Goal: Navigation & Orientation: Find specific page/section

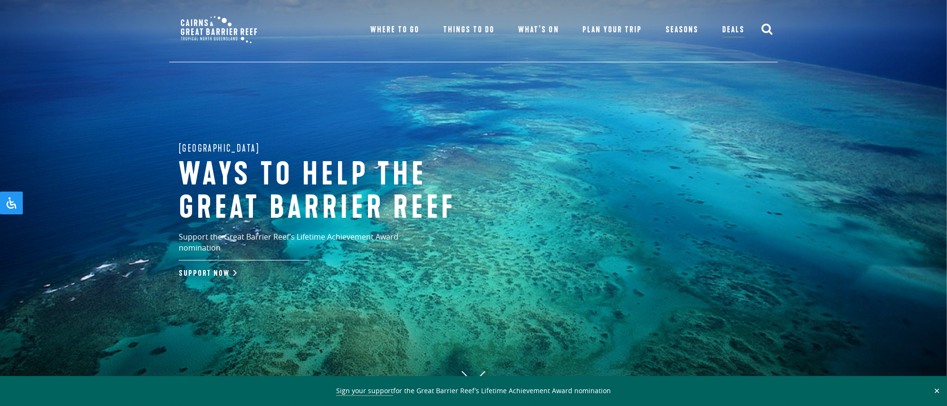
click at [764, 32] on use "submit" at bounding box center [767, 29] width 11 height 11
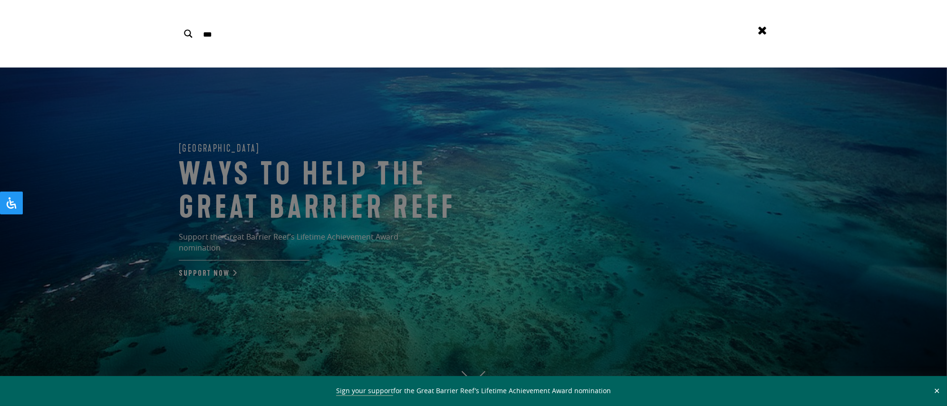
type input "***"
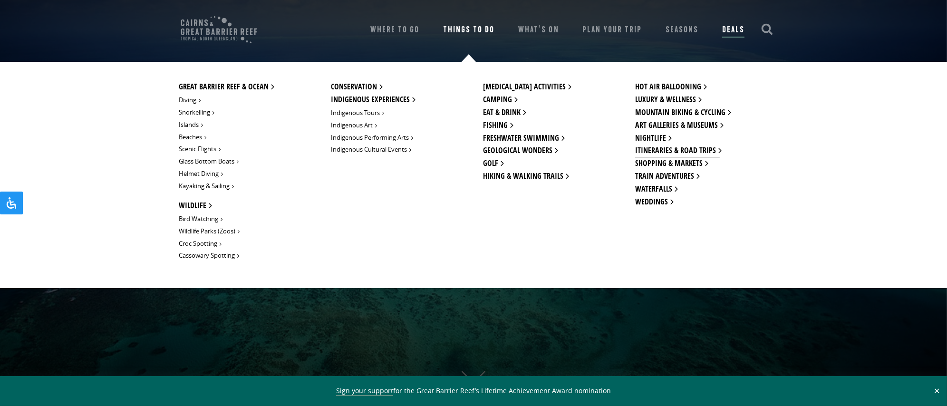
click at [662, 147] on link "Itineraries & Road Trips" at bounding box center [677, 151] width 85 height 13
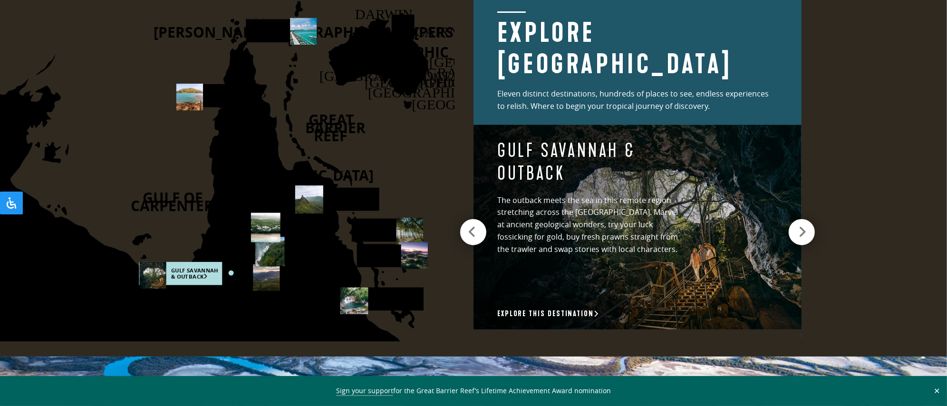
scroll to position [1306, 0]
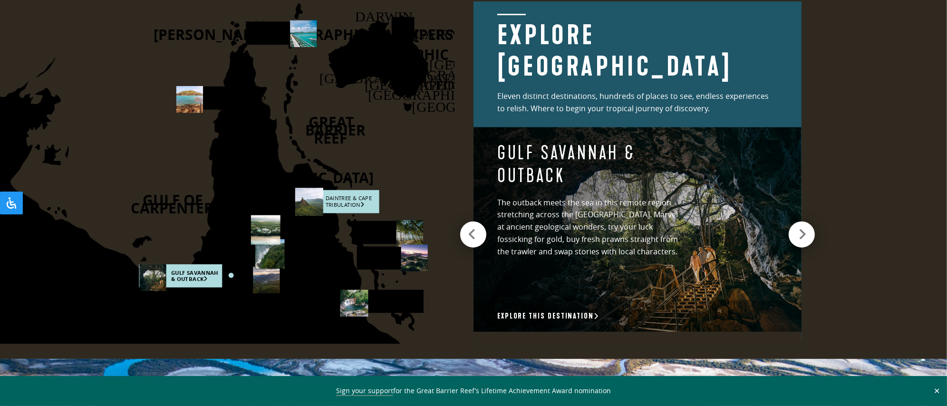
click at [356, 201] on rect at bounding box center [338, 201] width 84 height 23
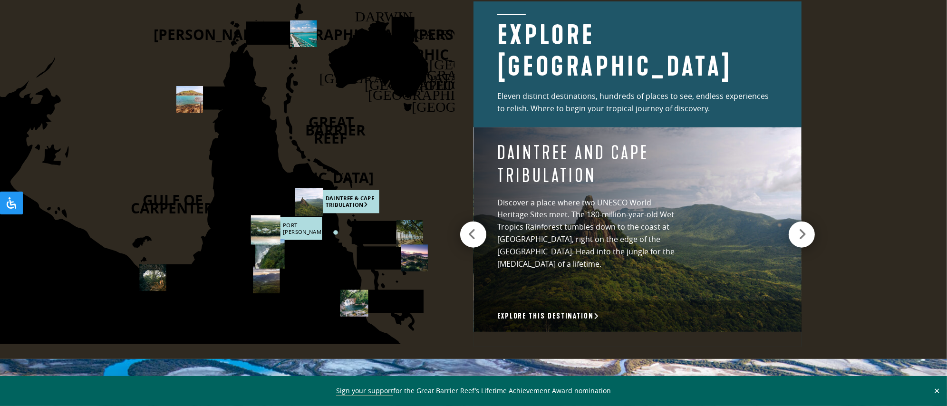
click at [300, 229] on rect at bounding box center [286, 228] width 71 height 23
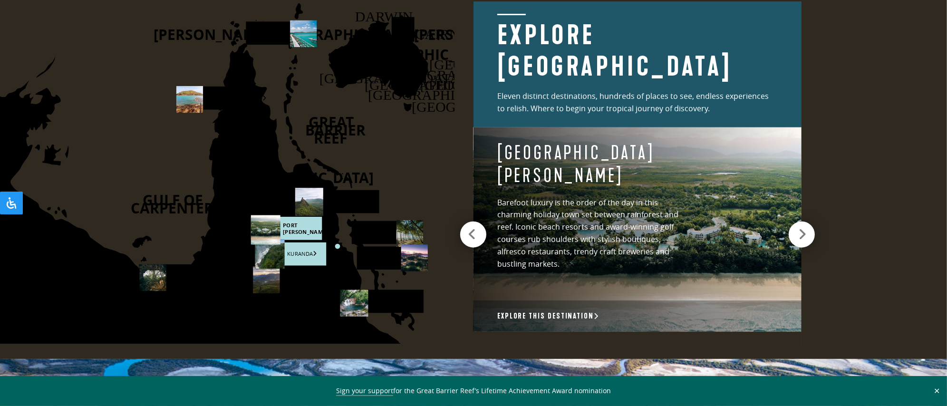
click at [302, 258] on rect at bounding box center [290, 253] width 71 height 23
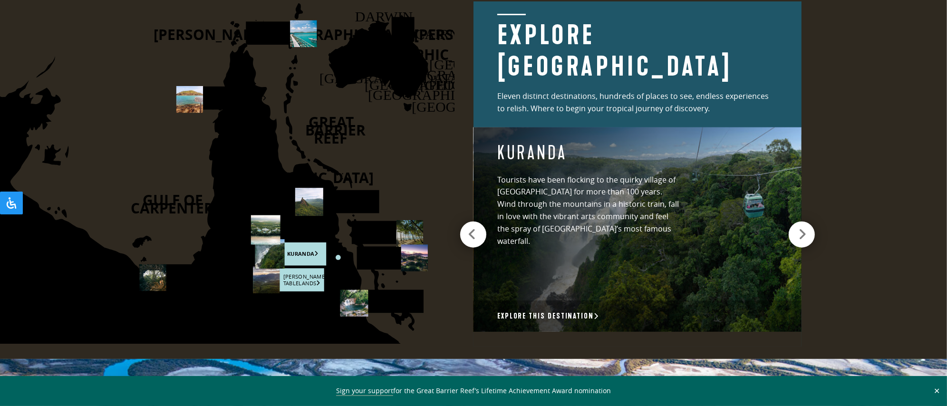
click at [305, 280] on rect at bounding box center [288, 279] width 71 height 23
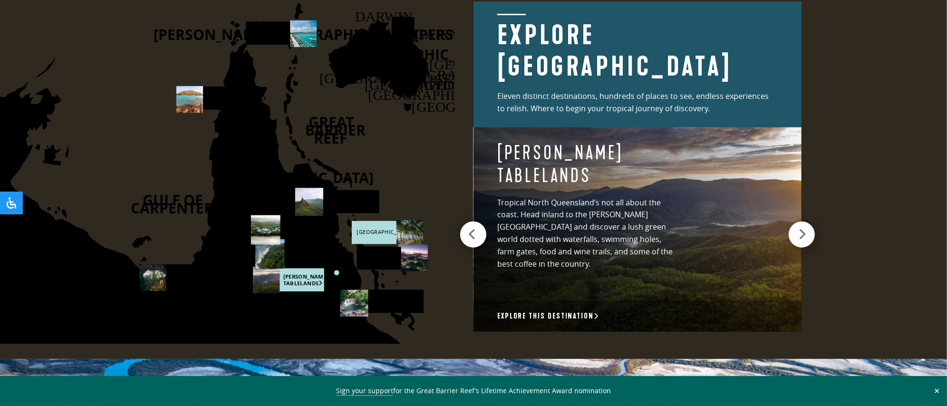
click at [370, 232] on rect at bounding box center [387, 232] width 71 height 23
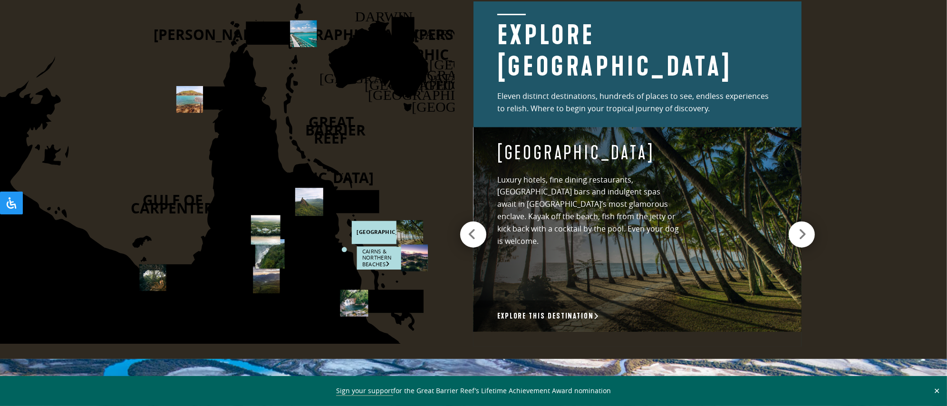
click at [377, 255] on rect at bounding box center [392, 257] width 71 height 23
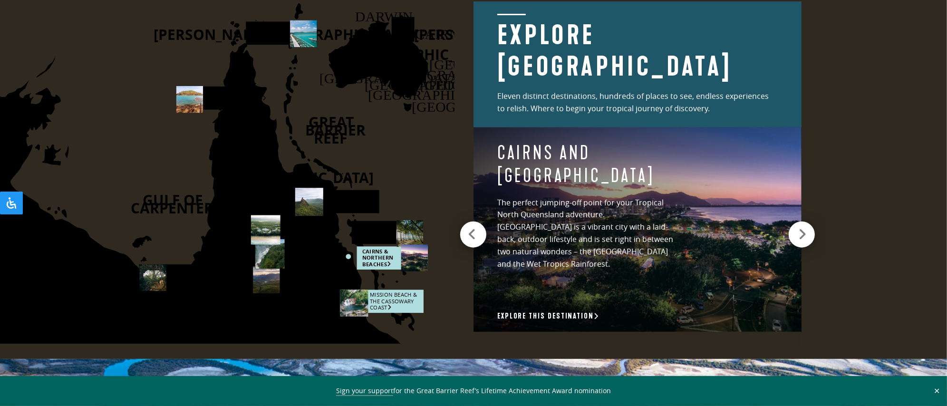
click at [381, 292] on rect at bounding box center [382, 301] width 84 height 23
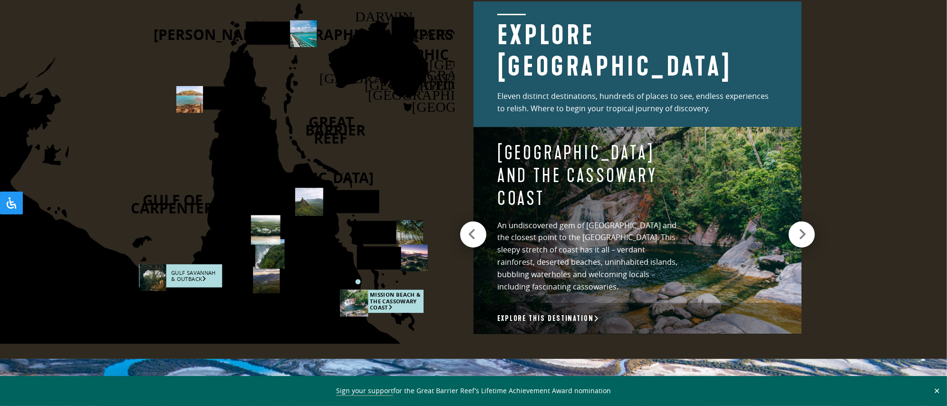
click at [190, 276] on rect at bounding box center [180, 275] width 83 height 23
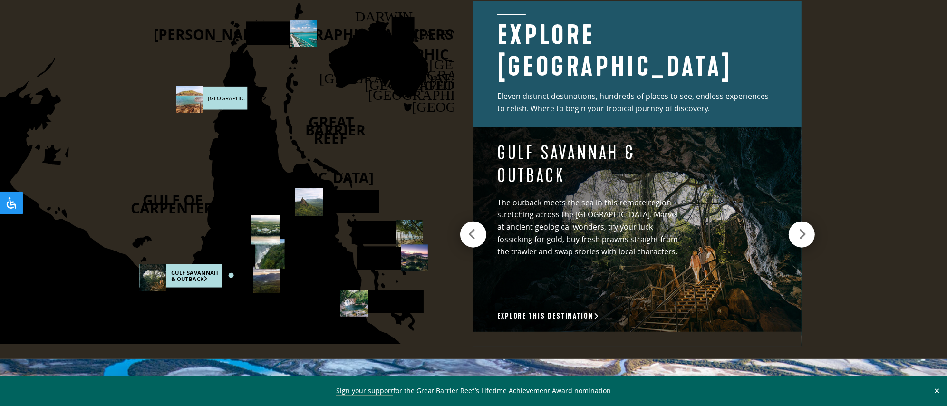
click at [225, 97] on rect at bounding box center [211, 98] width 71 height 23
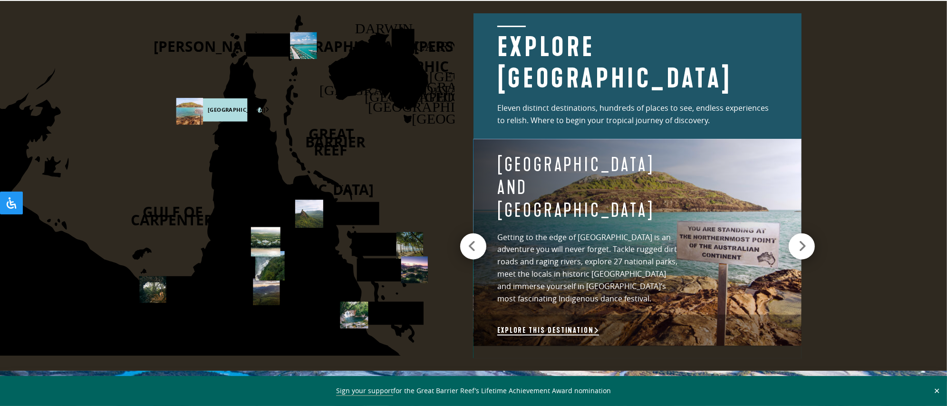
scroll to position [1295, 0]
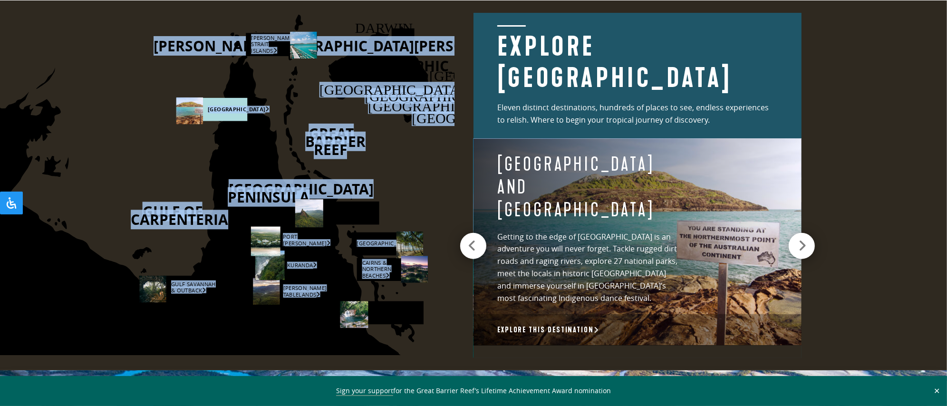
drag, startPoint x: 346, startPoint y: 215, endPoint x: 412, endPoint y: 155, distance: 89.2
click at [412, 155] on icon "[PERSON_NAME] [GEOGRAPHIC_DATA] [GEOGRAPHIC_DATA] [GEOGRAPHIC_DATA] [GEOGRAPHIC…" at bounding box center [193, 177] width 524 height 355
click at [299, 246] on rect at bounding box center [286, 239] width 71 height 23
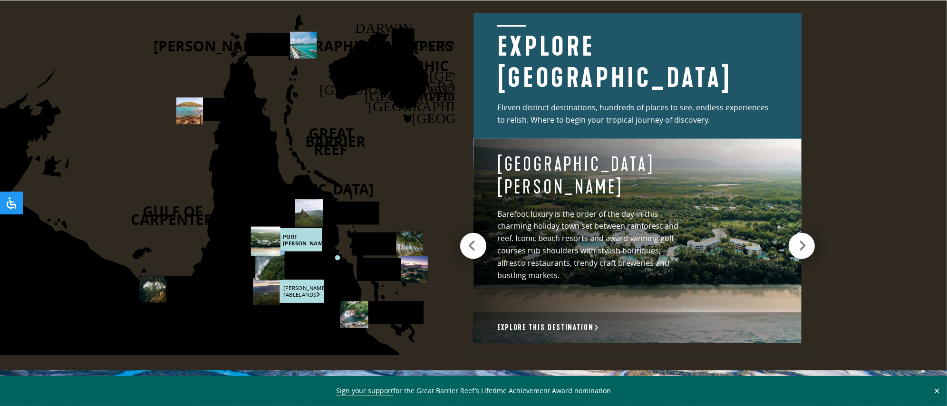
click at [300, 298] on rect at bounding box center [288, 291] width 71 height 23
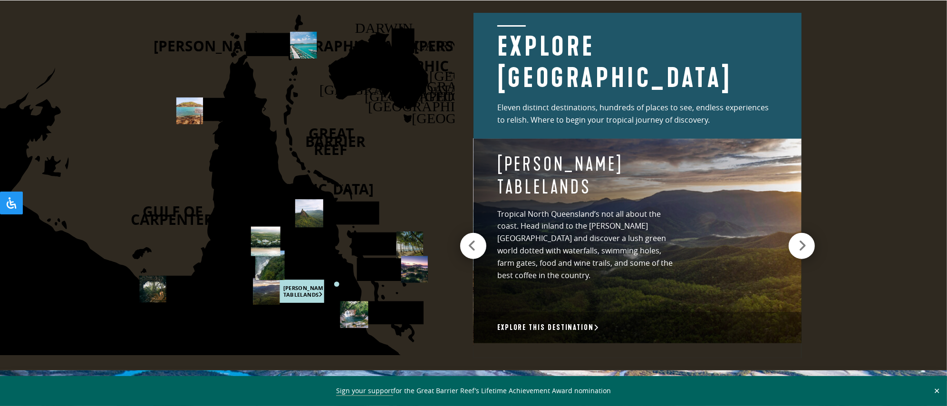
click at [395, 281] on icon "[PERSON_NAME] [GEOGRAPHIC_DATA] [GEOGRAPHIC_DATA] [GEOGRAPHIC_DATA] [GEOGRAPHIC…" at bounding box center [193, 177] width 524 height 355
click at [382, 275] on rect at bounding box center [392, 269] width 71 height 23
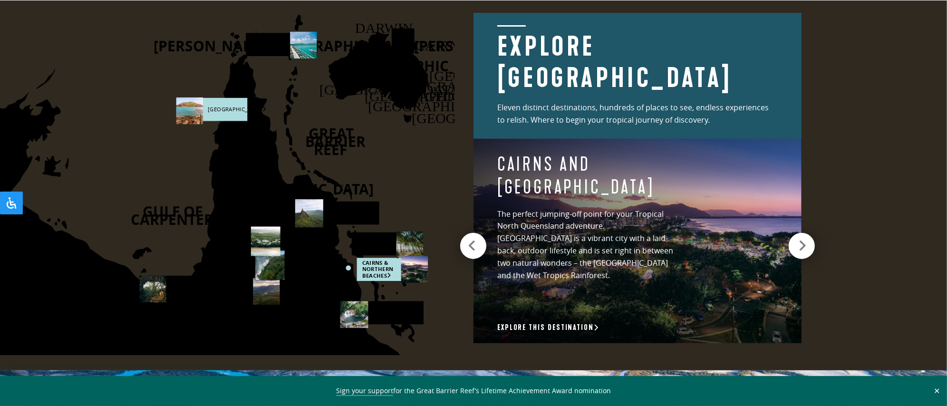
click at [231, 111] on rect at bounding box center [211, 109] width 71 height 23
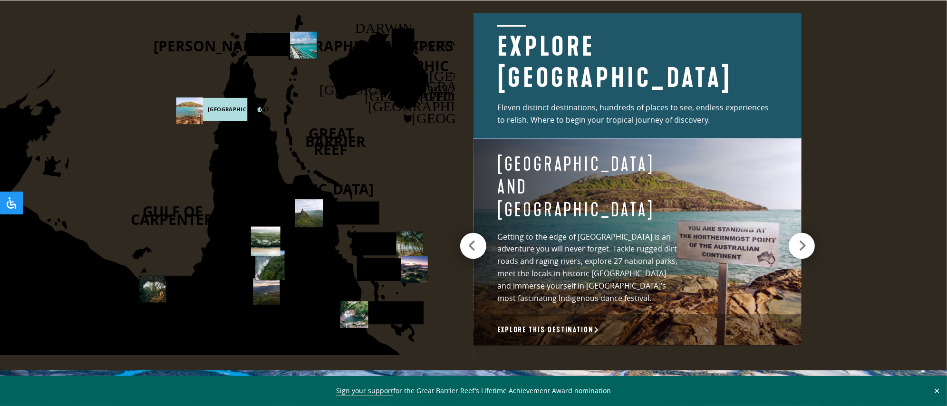
click at [244, 56] on icon at bounding box center [199, 250] width 545 height 391
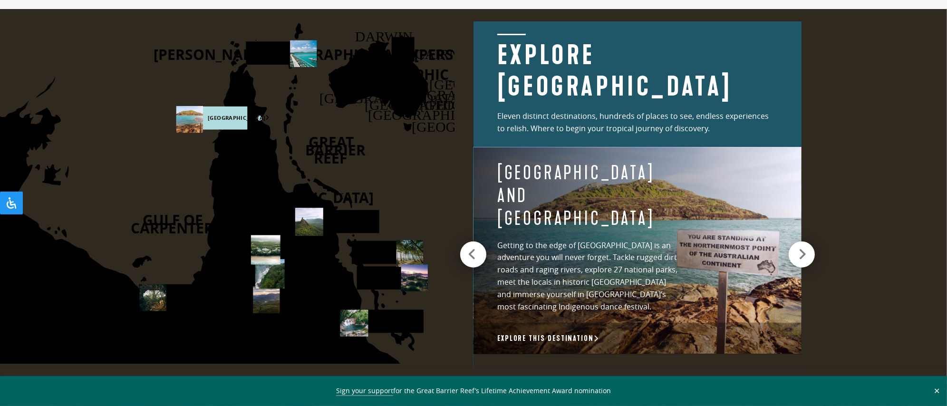
scroll to position [1280, 0]
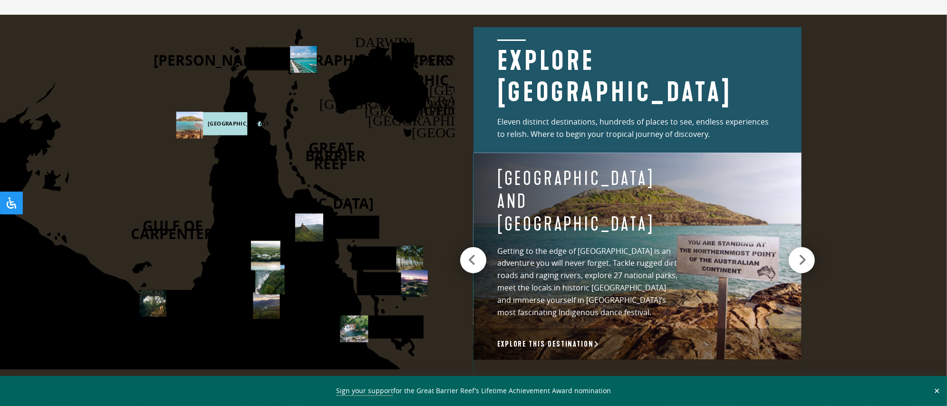
click at [338, 243] on icon at bounding box center [199, 264] width 545 height 391
click at [335, 242] on icon at bounding box center [199, 264] width 545 height 391
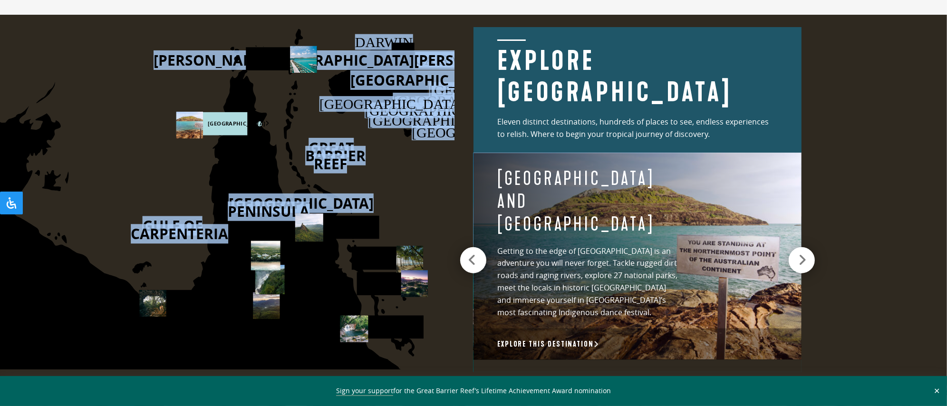
drag, startPoint x: 336, startPoint y: 255, endPoint x: 337, endPoint y: 245, distance: 10.0
click at [337, 245] on g "[PERSON_NAME] [GEOGRAPHIC_DATA] [GEOGRAPHIC_DATA] [GEOGRAPHIC_DATA] [GEOGRAPHIC…" at bounding box center [251, 244] width 648 height 431
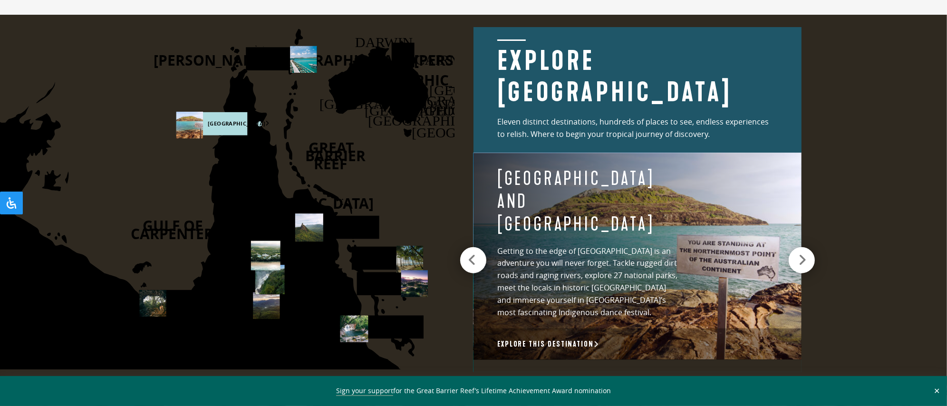
click at [337, 245] on icon at bounding box center [199, 264] width 545 height 391
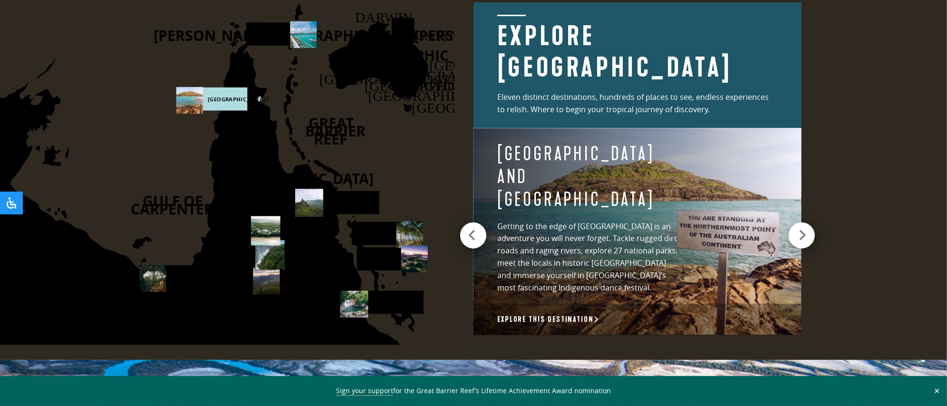
scroll to position [1294, 0]
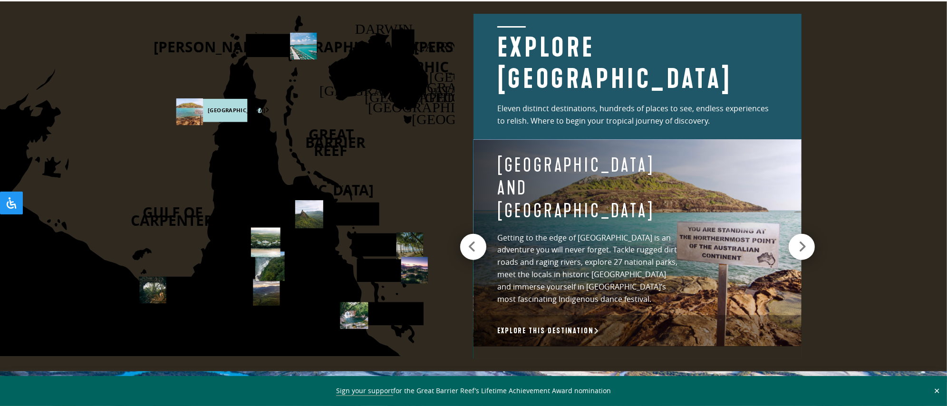
click at [261, 112] on circle at bounding box center [259, 110] width 5 height 5
